Goal: Task Accomplishment & Management: Use online tool/utility

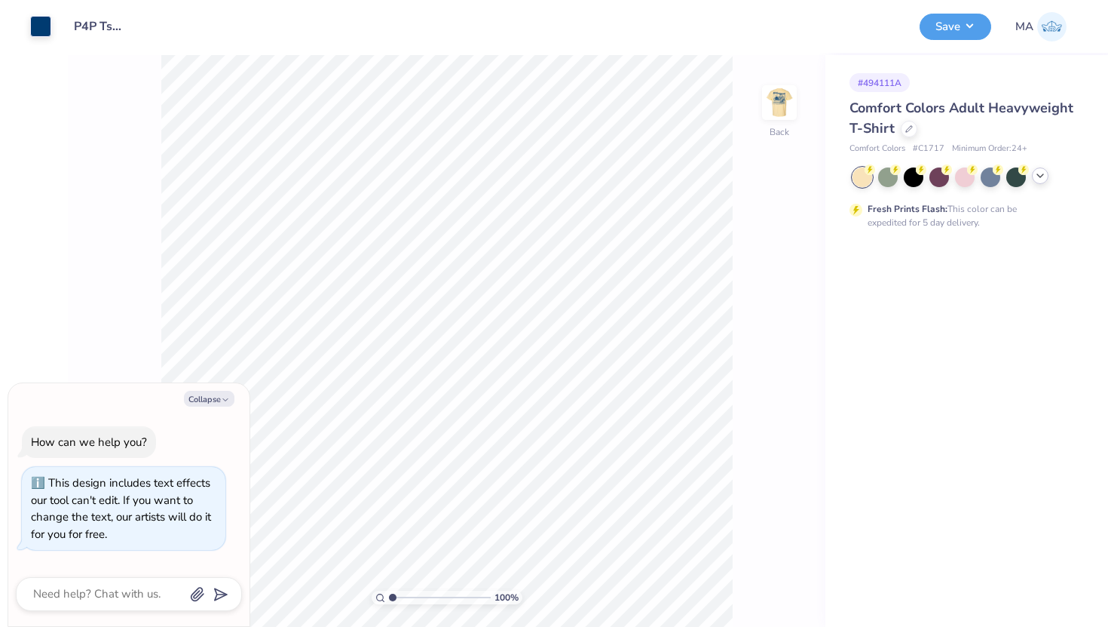
click at [1041, 179] on icon at bounding box center [1040, 176] width 12 height 12
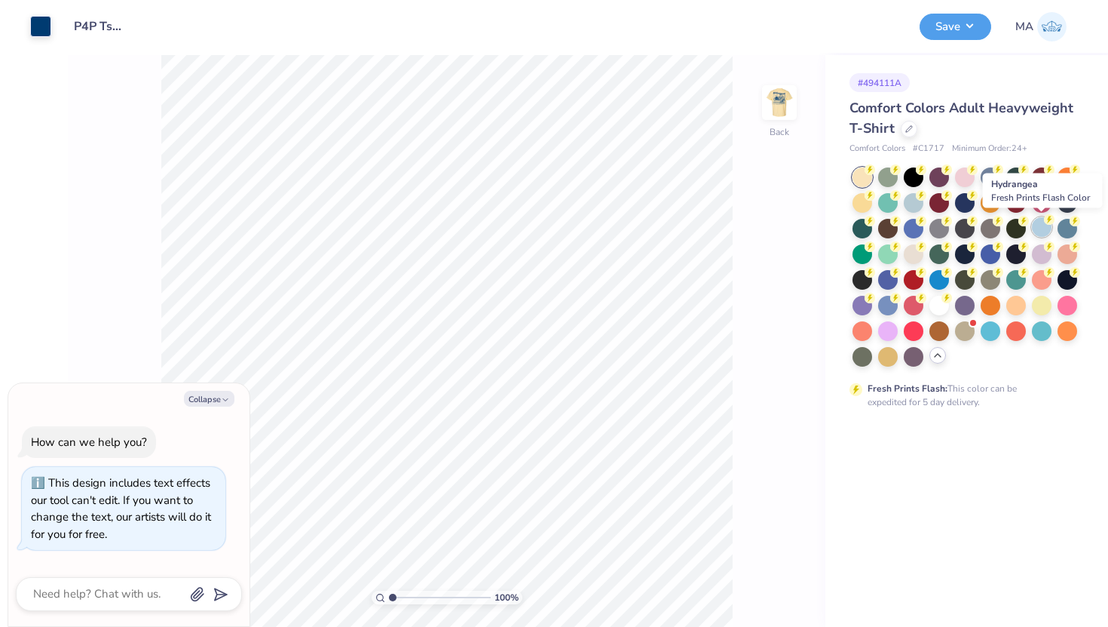
click at [1037, 228] on div at bounding box center [1042, 227] width 20 height 20
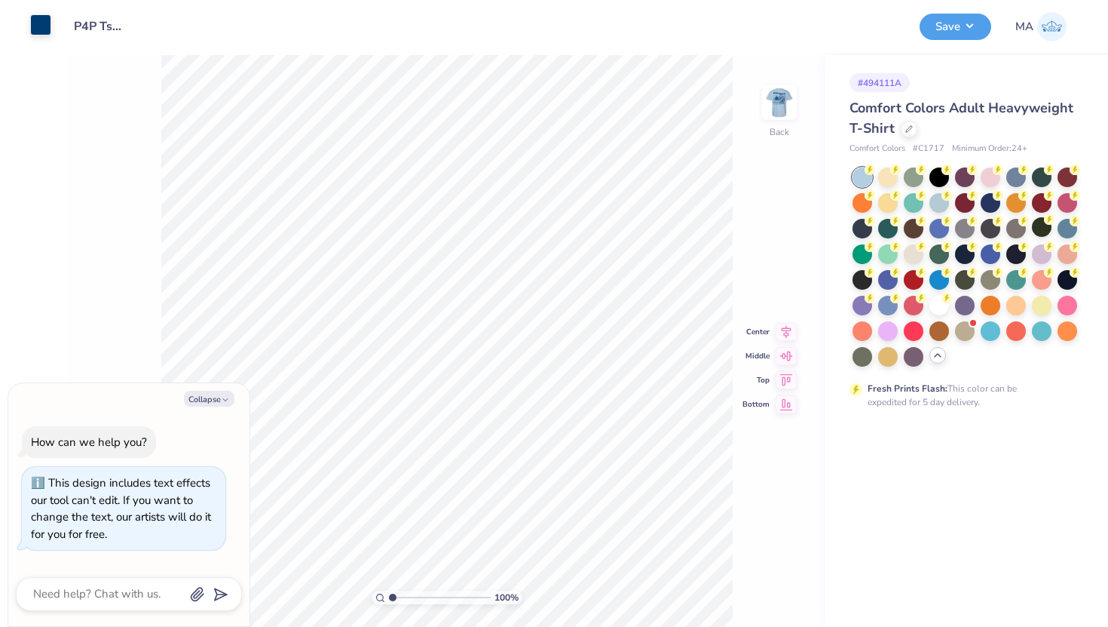
click at [38, 23] on div at bounding box center [40, 24] width 21 height 21
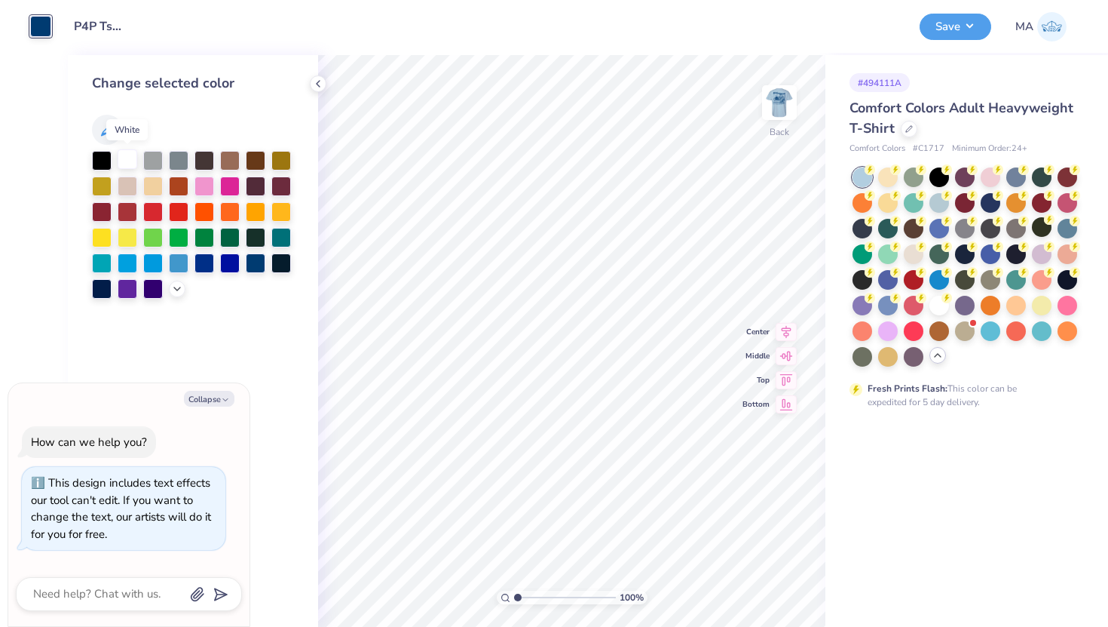
click at [130, 156] on div at bounding box center [128, 159] width 20 height 20
click at [783, 105] on img at bounding box center [779, 102] width 60 height 60
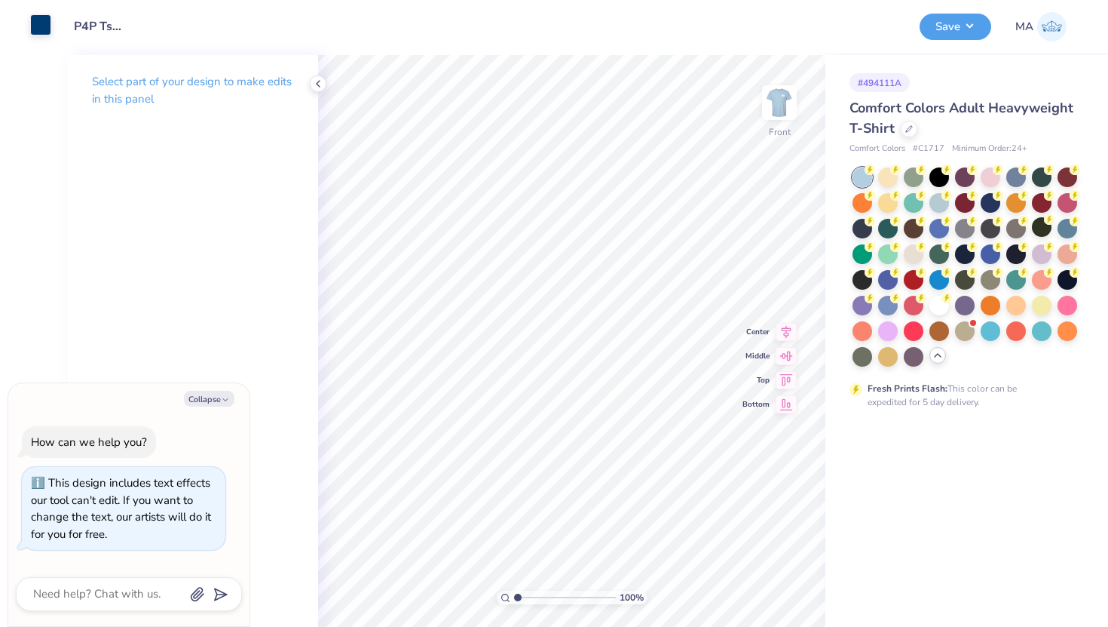
click at [36, 26] on div at bounding box center [40, 24] width 21 height 21
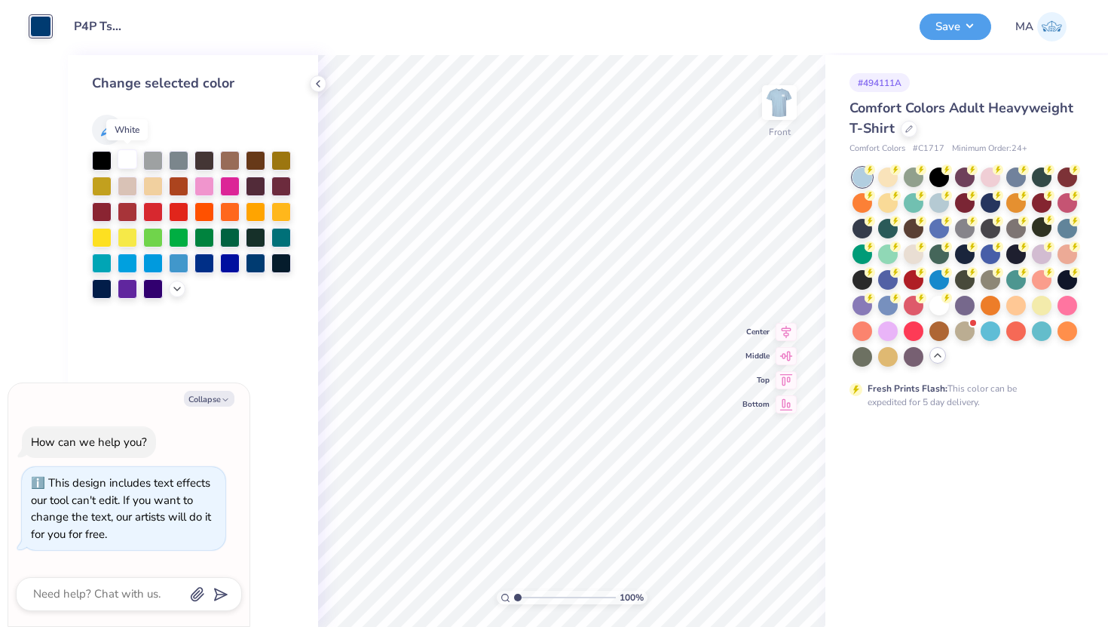
click at [127, 155] on div at bounding box center [128, 159] width 20 height 20
click at [960, 32] on button "Save" at bounding box center [956, 24] width 72 height 26
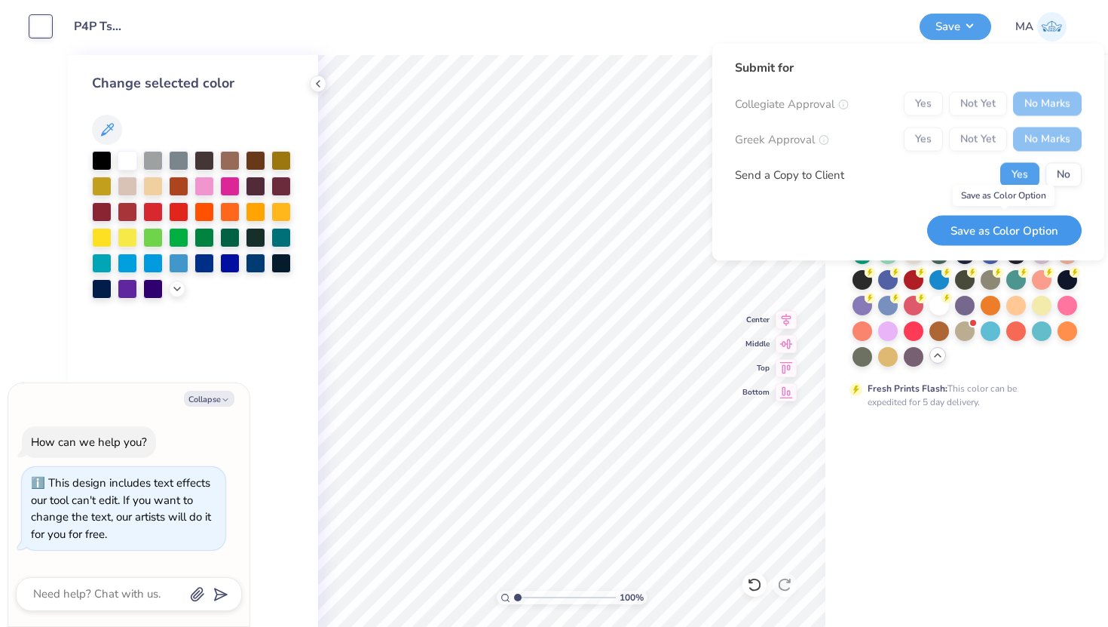
click at [1005, 231] on button "Save as Color Option" at bounding box center [1004, 230] width 155 height 31
type textarea "x"
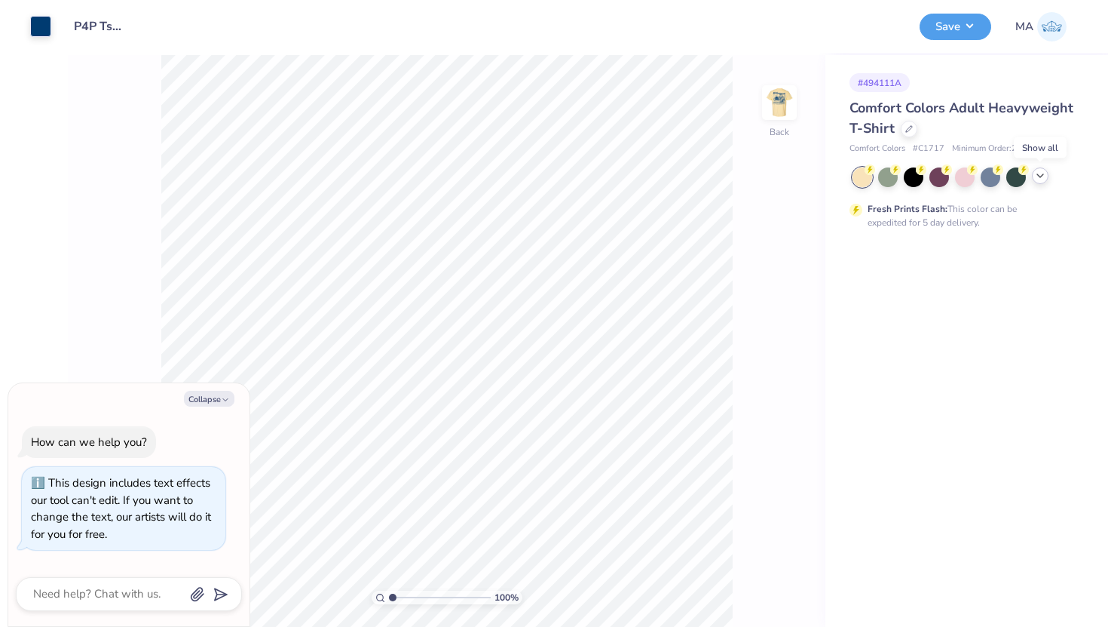
click at [1043, 176] on icon at bounding box center [1040, 176] width 12 height 12
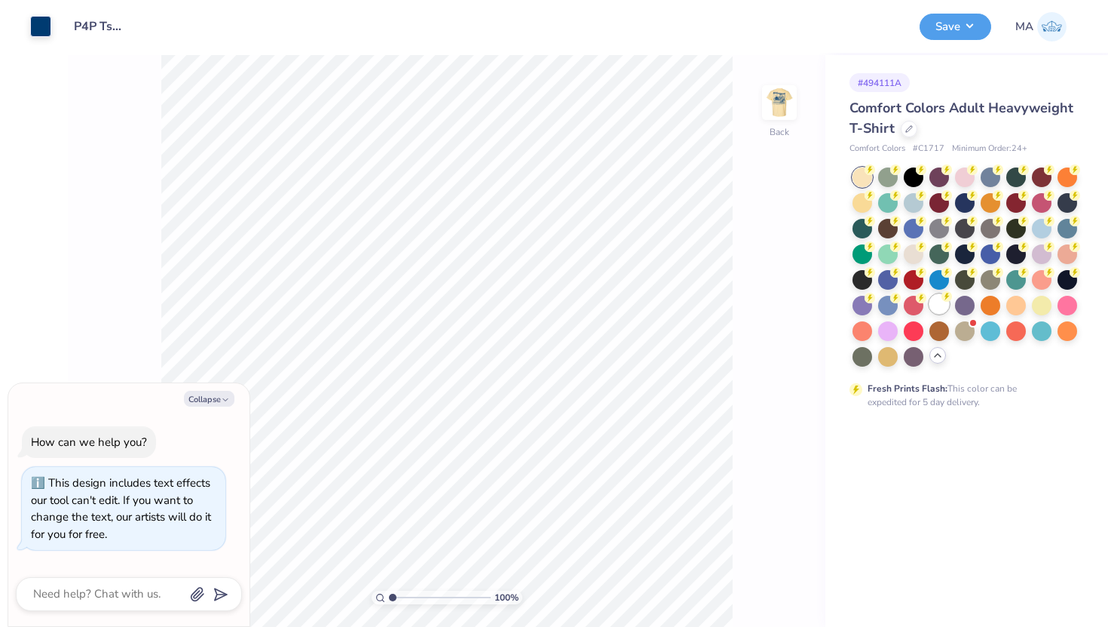
click at [936, 296] on div at bounding box center [940, 304] width 20 height 20
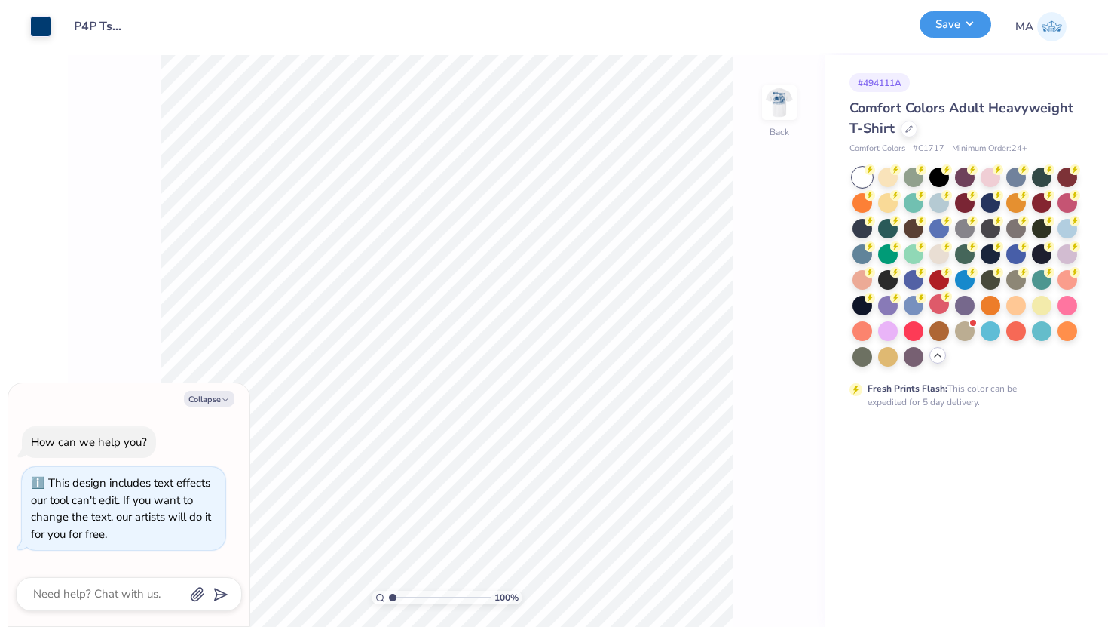
click at [951, 28] on button "Save" at bounding box center [956, 24] width 72 height 26
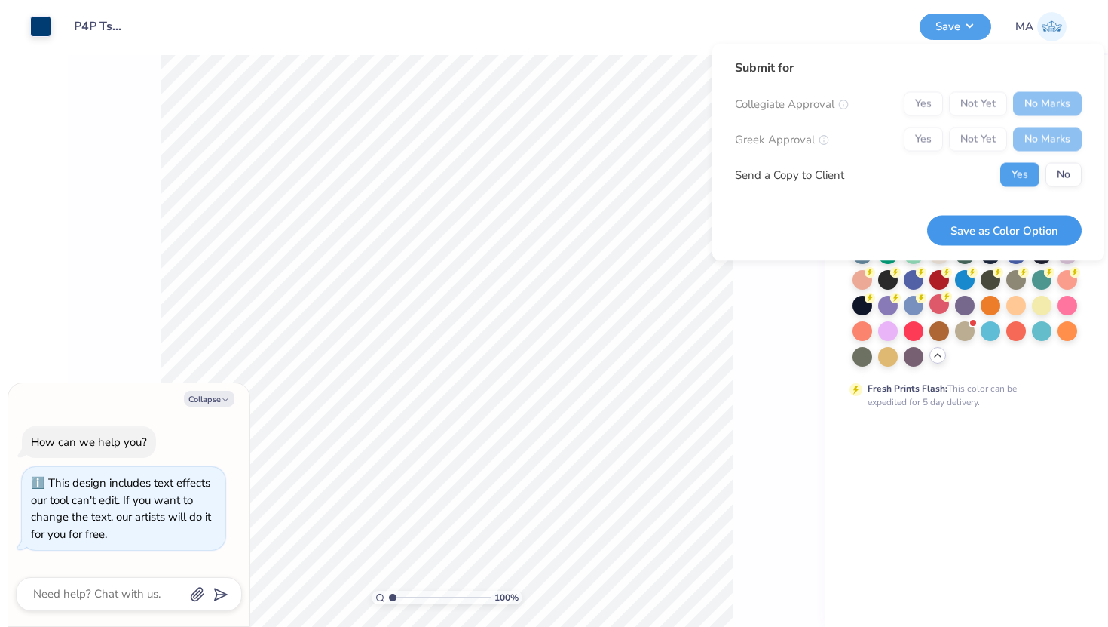
click at [993, 228] on button "Save as Color Option" at bounding box center [1004, 230] width 155 height 31
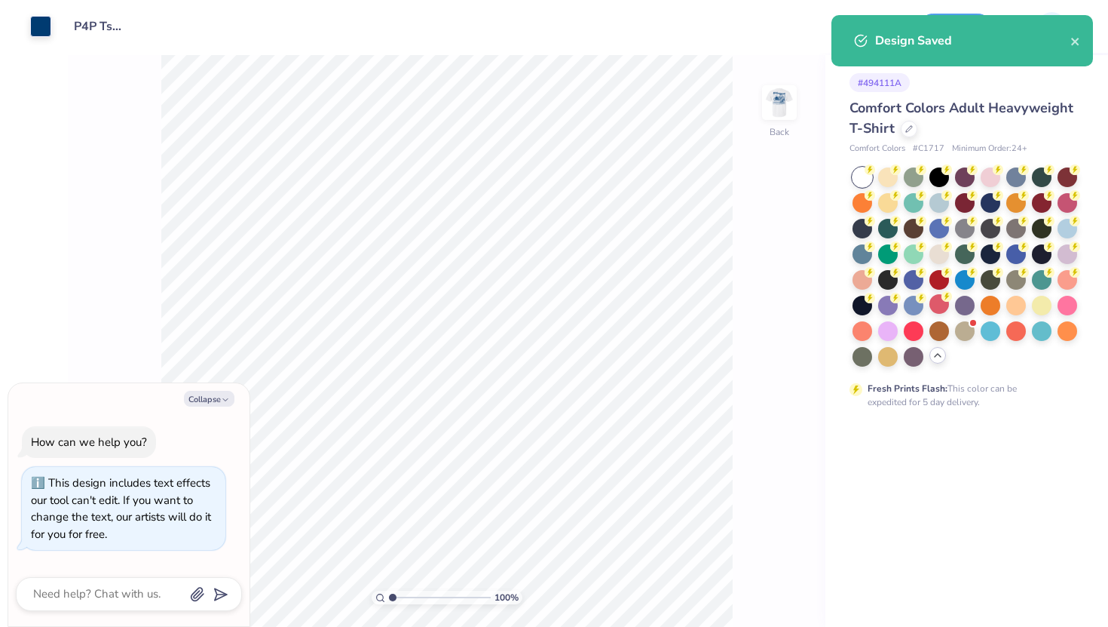
type textarea "x"
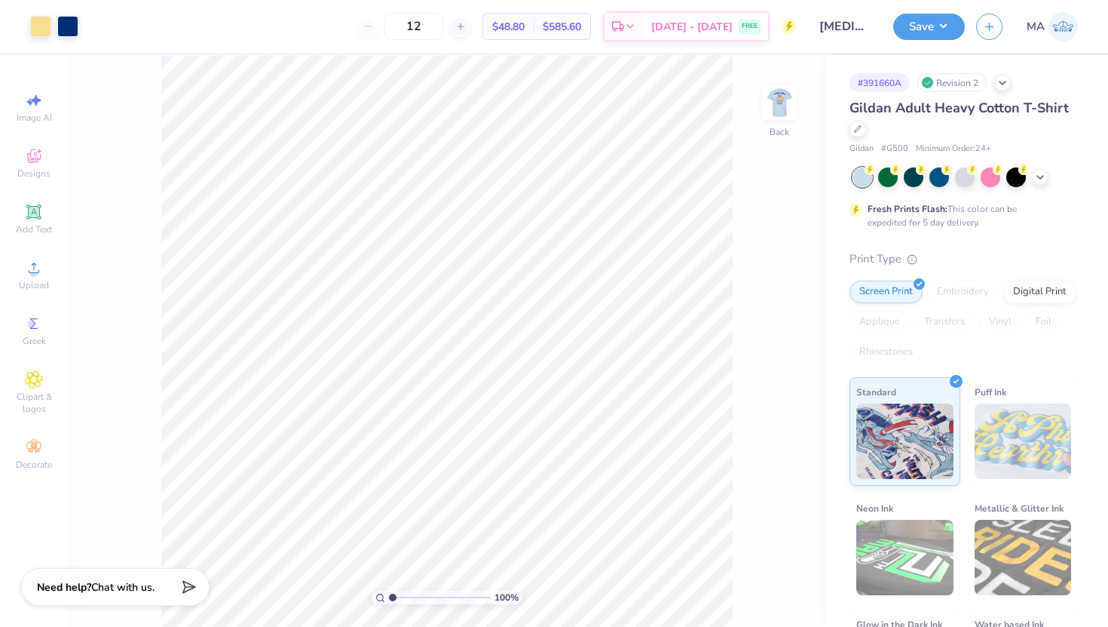
drag, startPoint x: 782, startPoint y: 115, endPoint x: 751, endPoint y: 129, distance: 34.1
click at [782, 115] on img at bounding box center [780, 102] width 30 height 30
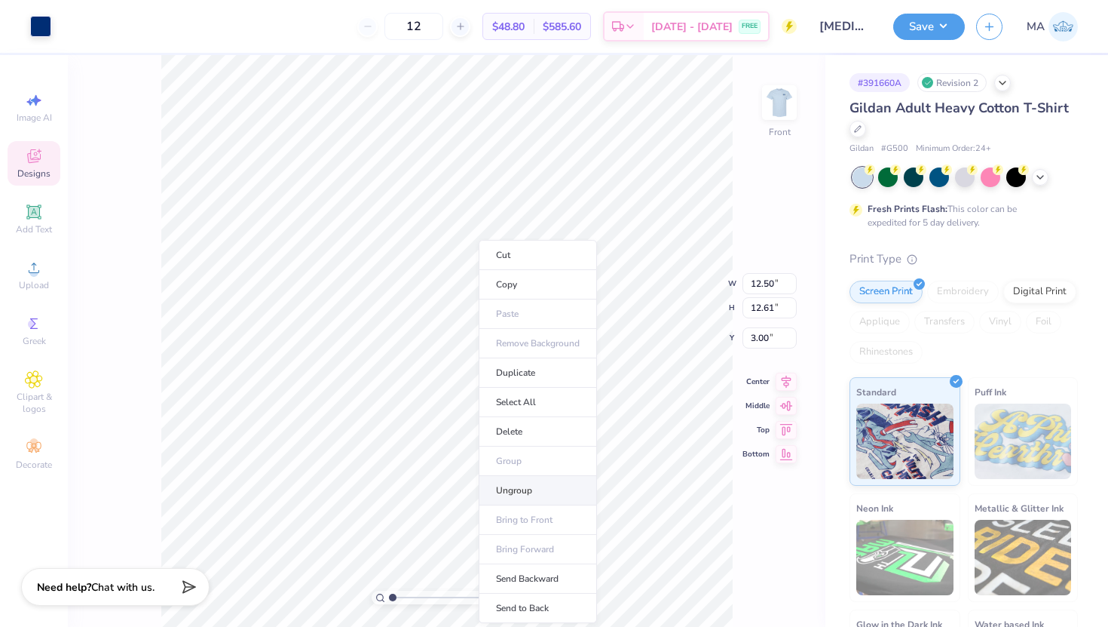
click at [509, 484] on li "Ungroup" at bounding box center [538, 490] width 118 height 29
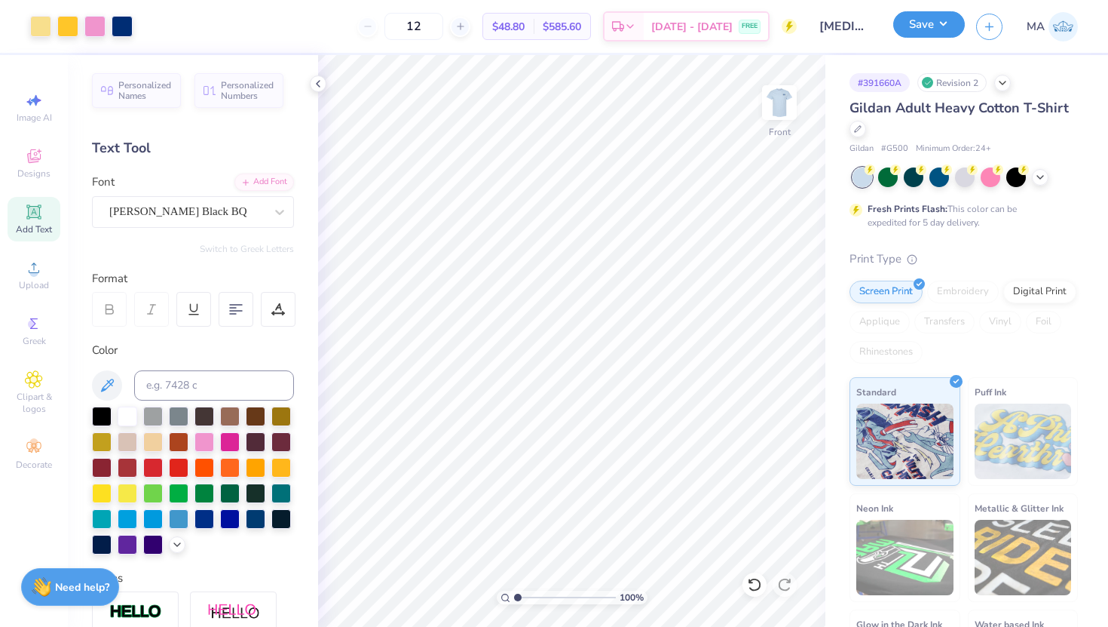
click at [920, 36] on button "Save" at bounding box center [929, 24] width 72 height 26
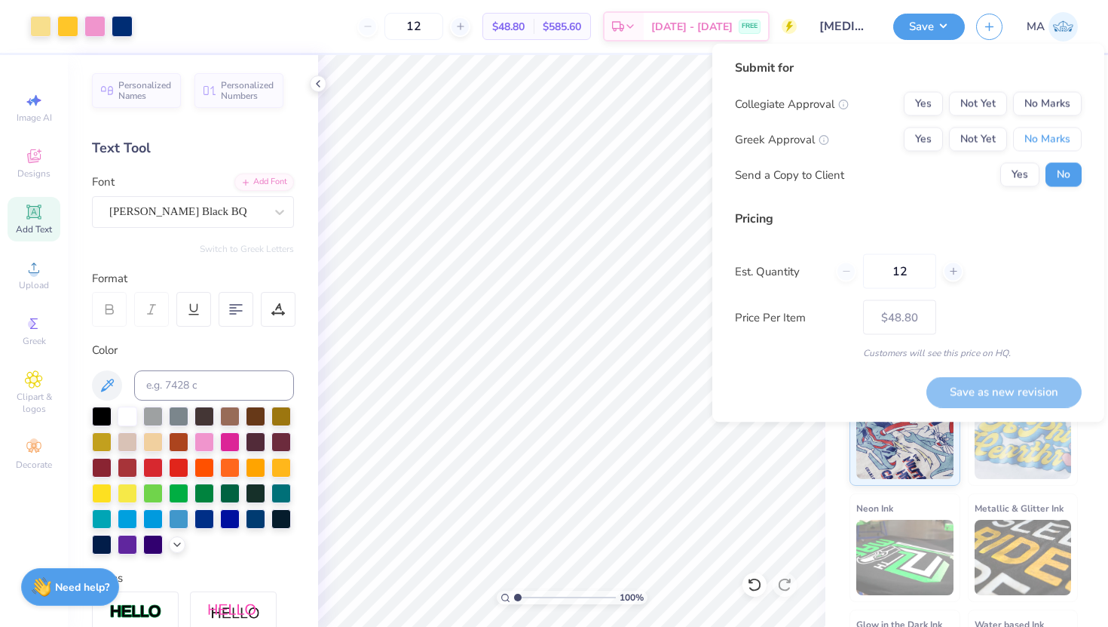
drag, startPoint x: 1040, startPoint y: 133, endPoint x: 1040, endPoint y: 122, distance: 10.6
click at [1040, 133] on button "No Marks" at bounding box center [1047, 139] width 69 height 24
click at [1040, 109] on button "No Marks" at bounding box center [1047, 104] width 69 height 24
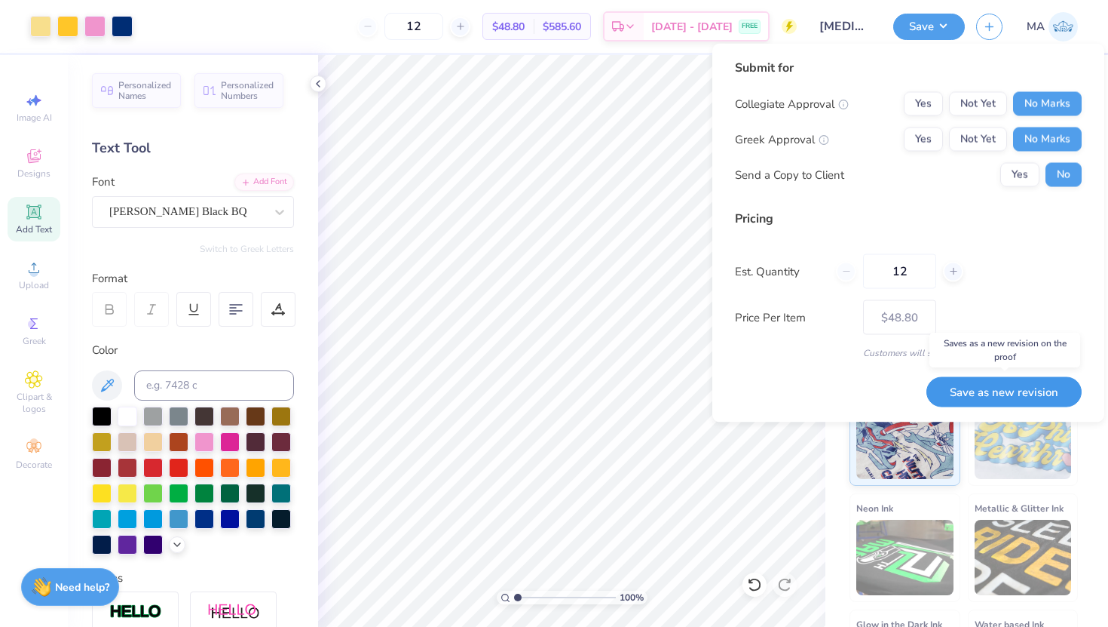
click at [957, 391] on button "Save as new revision" at bounding box center [1004, 391] width 155 height 31
type input "$48.80"
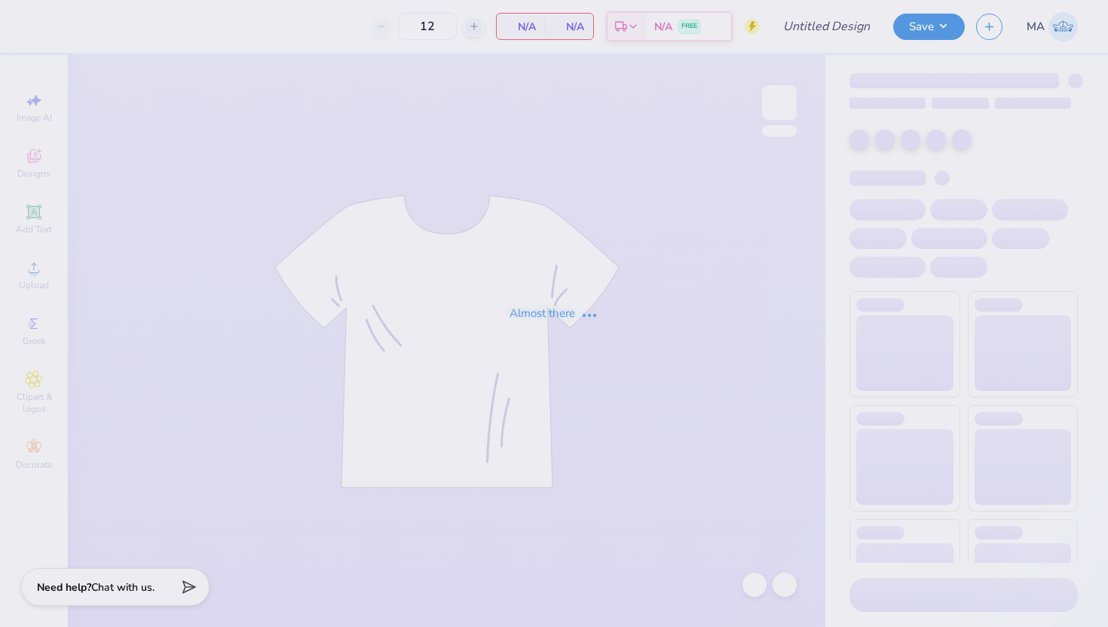
type input "[MEDICAL_DATA] Allies"
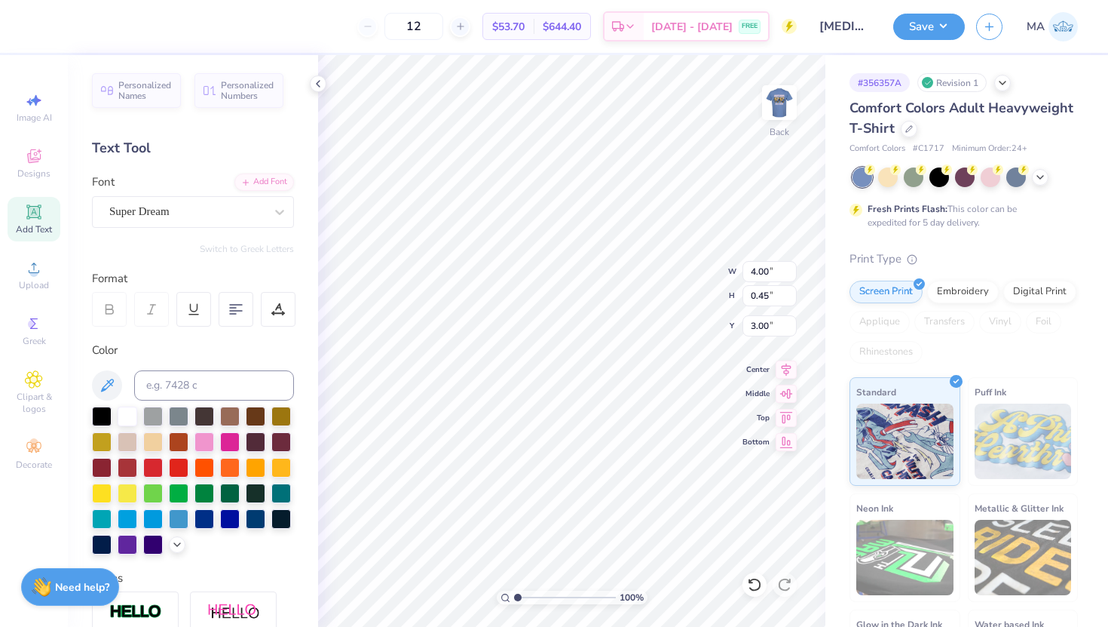
type input "3.41"
type textarea "[MEDICAL_DATA] Allies"
click at [241, 309] on icon at bounding box center [236, 309] width 14 height 14
type input "3.26"
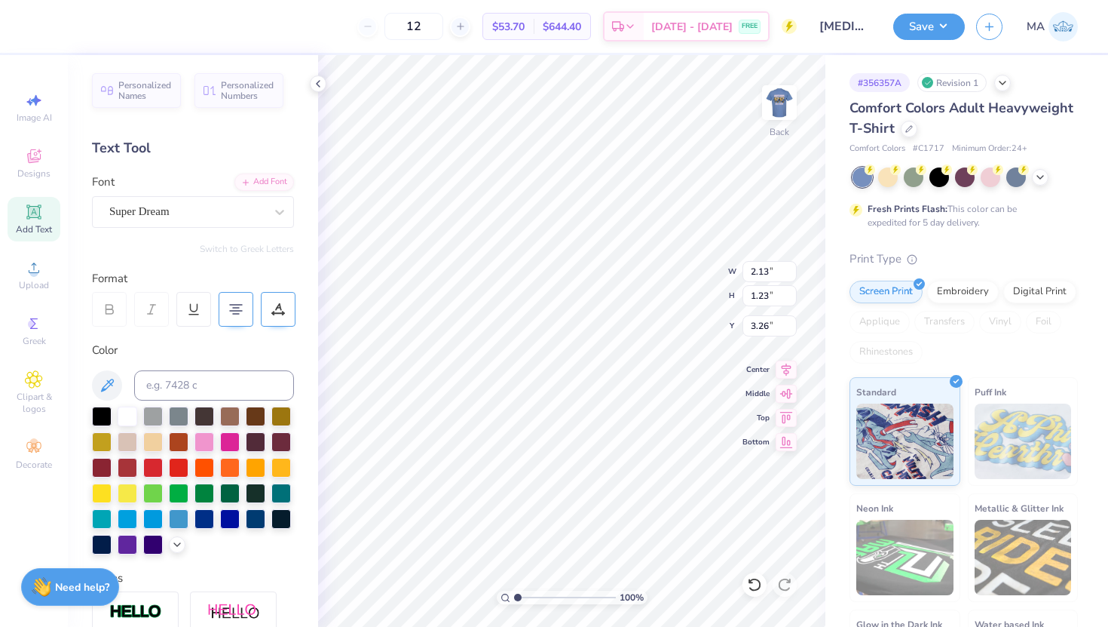
type input "2.54"
type input "1.46"
type input "3.31"
click at [775, 104] on img at bounding box center [779, 102] width 60 height 60
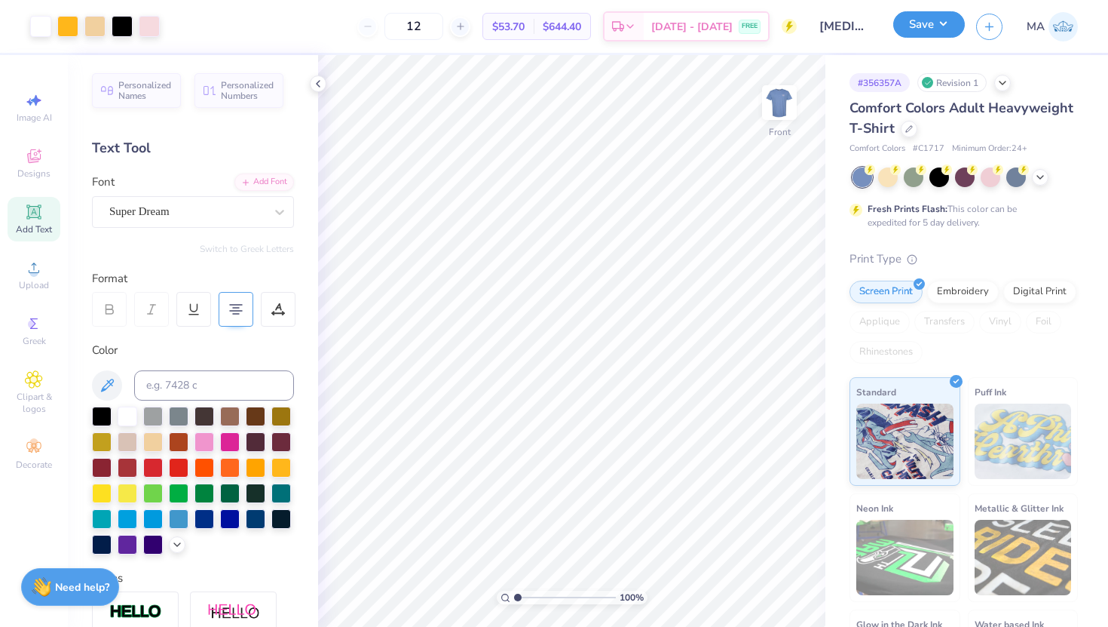
click at [938, 32] on button "Save" at bounding box center [929, 24] width 72 height 26
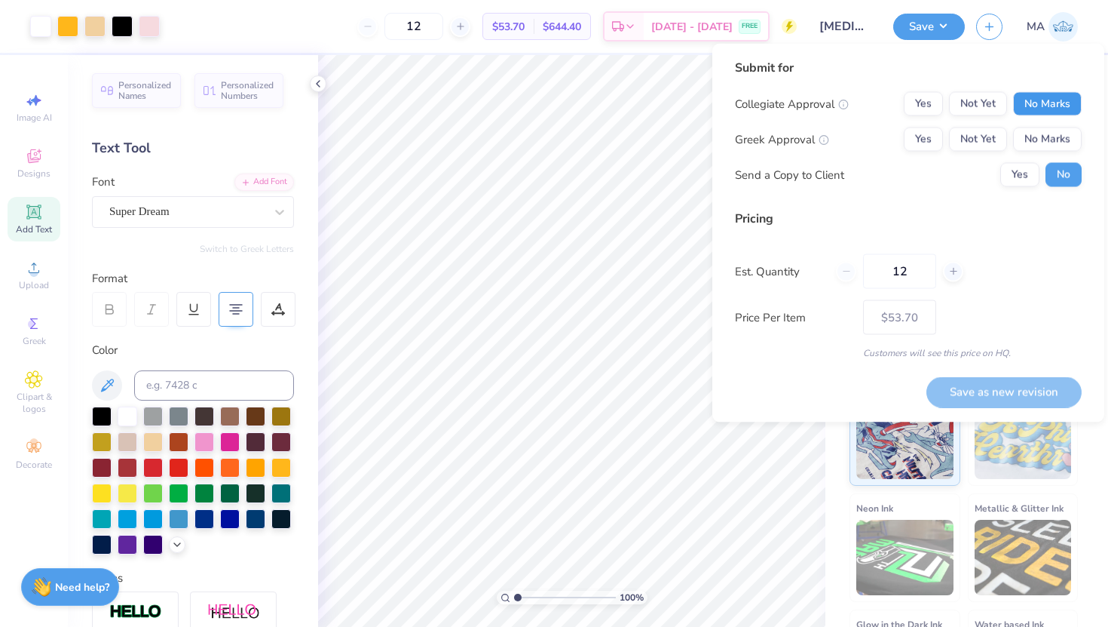
click at [1039, 111] on button "No Marks" at bounding box center [1047, 104] width 69 height 24
click at [1039, 143] on button "No Marks" at bounding box center [1047, 139] width 69 height 24
click at [983, 390] on button "Save as new revision" at bounding box center [1004, 391] width 155 height 31
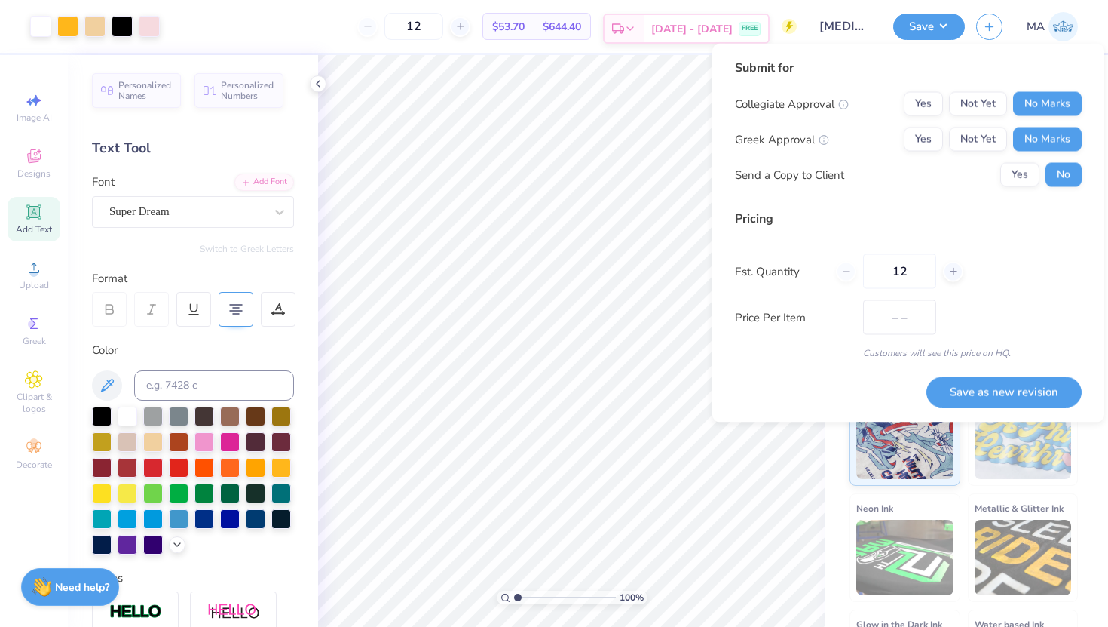
type input "$53.70"
